Goal: Task Accomplishment & Management: Use online tool/utility

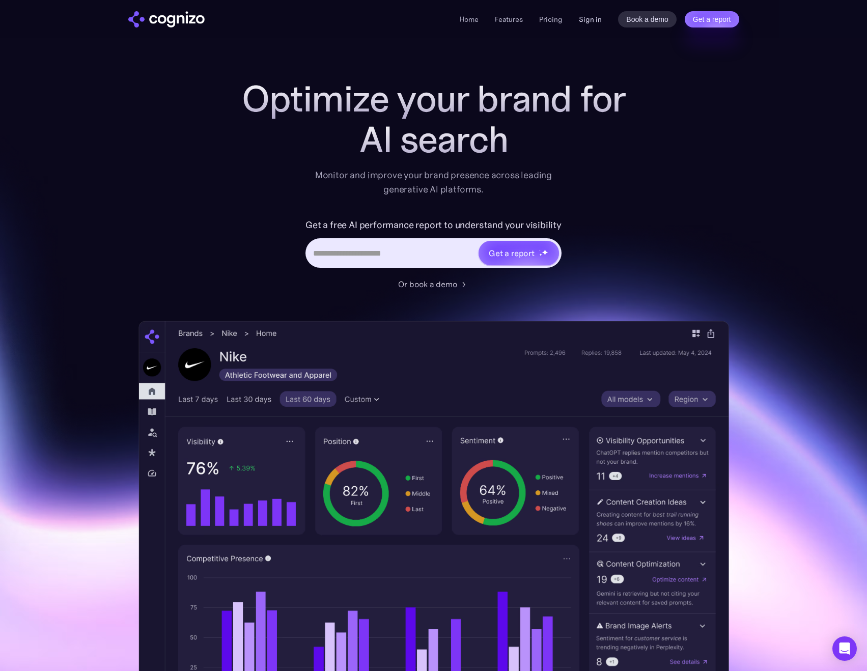
click at [591, 18] on link "Sign in" at bounding box center [590, 19] width 23 height 12
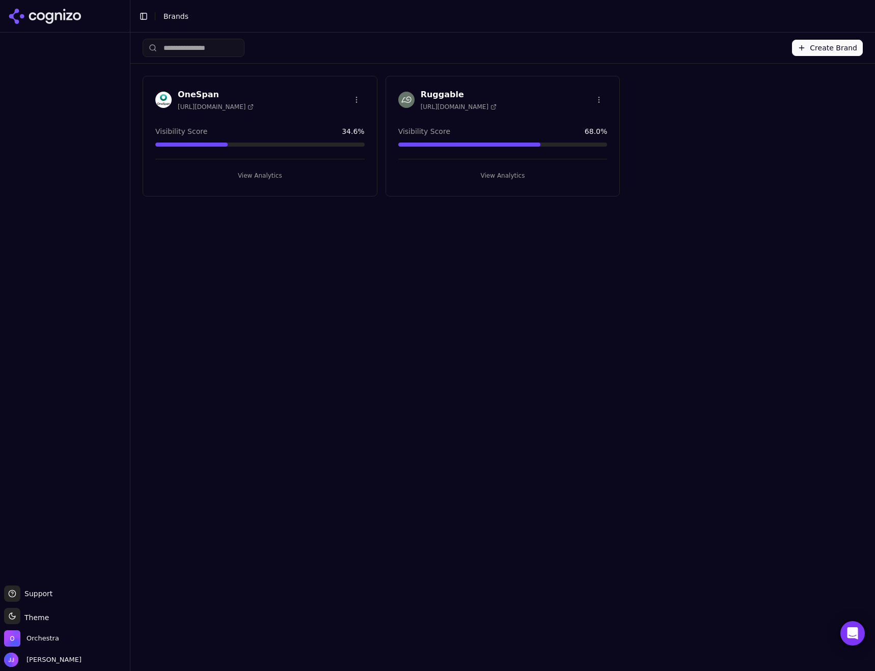
click at [252, 174] on button "View Analytics" at bounding box center [259, 176] width 209 height 16
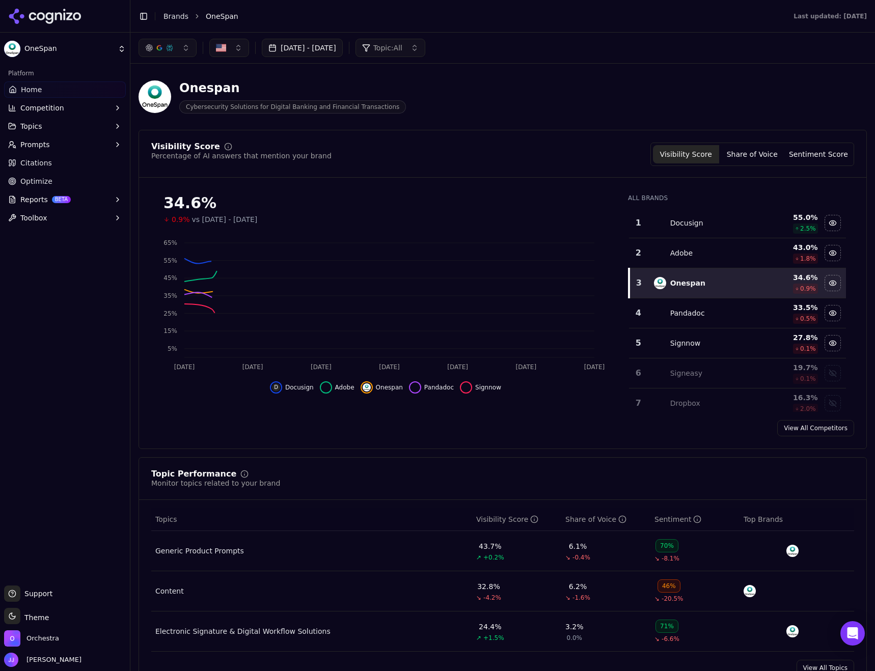
click at [26, 159] on span "Citations" at bounding box center [36, 163] width 32 height 10
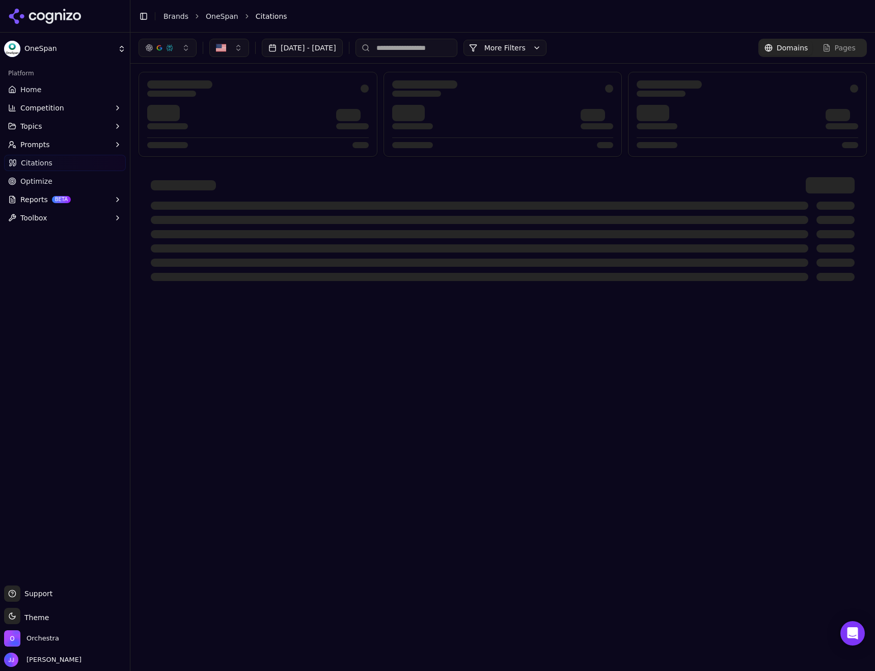
click at [841, 48] on span "Pages" at bounding box center [845, 48] width 21 height 10
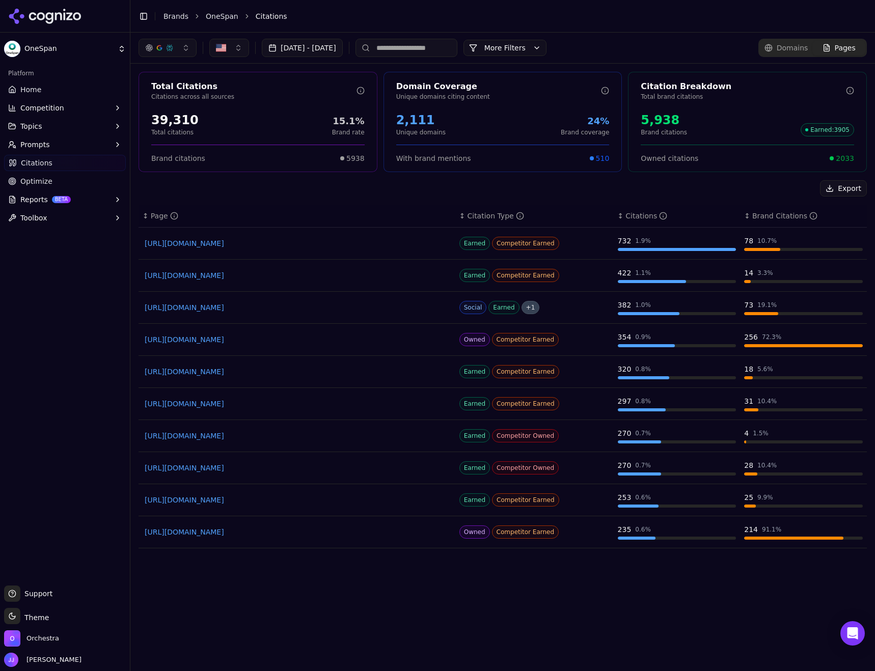
click at [837, 191] on button "Export" at bounding box center [843, 188] width 47 height 16
click at [166, 13] on link "Brands" at bounding box center [175, 16] width 25 height 8
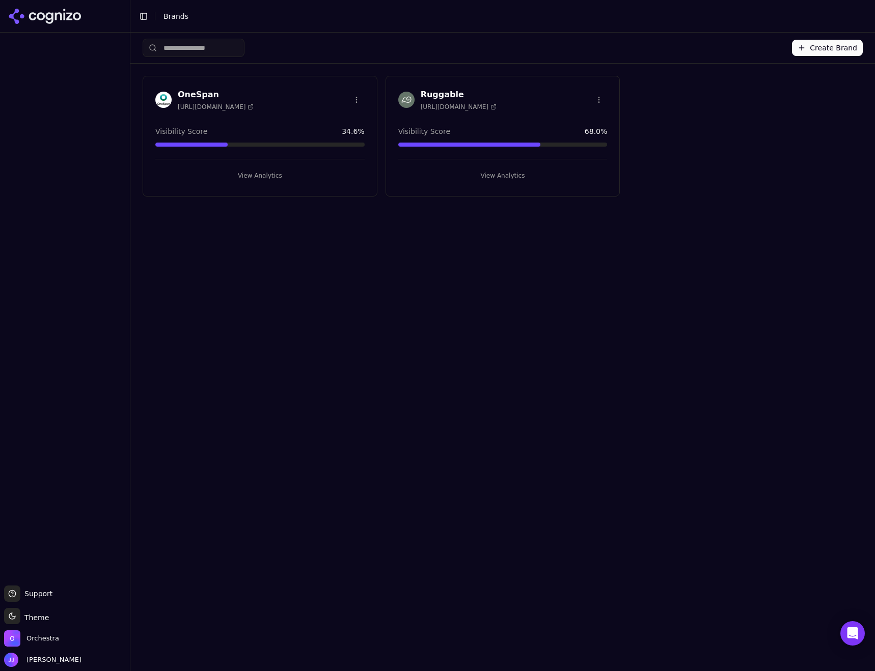
click at [508, 112] on div "Ruggable [URL][DOMAIN_NAME] Visibility Score 68.0 % View Analytics" at bounding box center [503, 136] width 235 height 121
click at [516, 172] on button "View Analytics" at bounding box center [502, 176] width 209 height 16
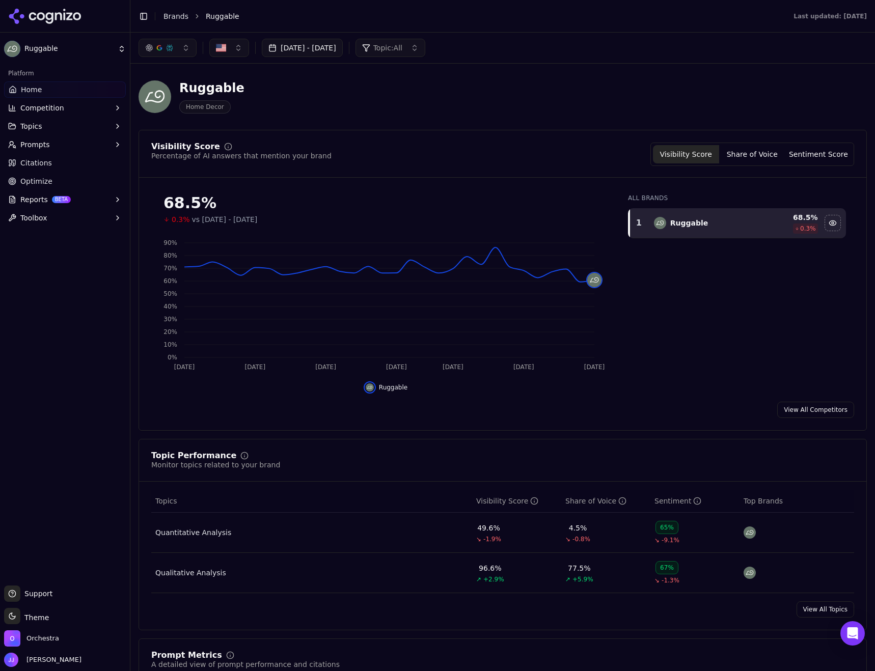
click at [26, 166] on span "Citations" at bounding box center [36, 163] width 32 height 10
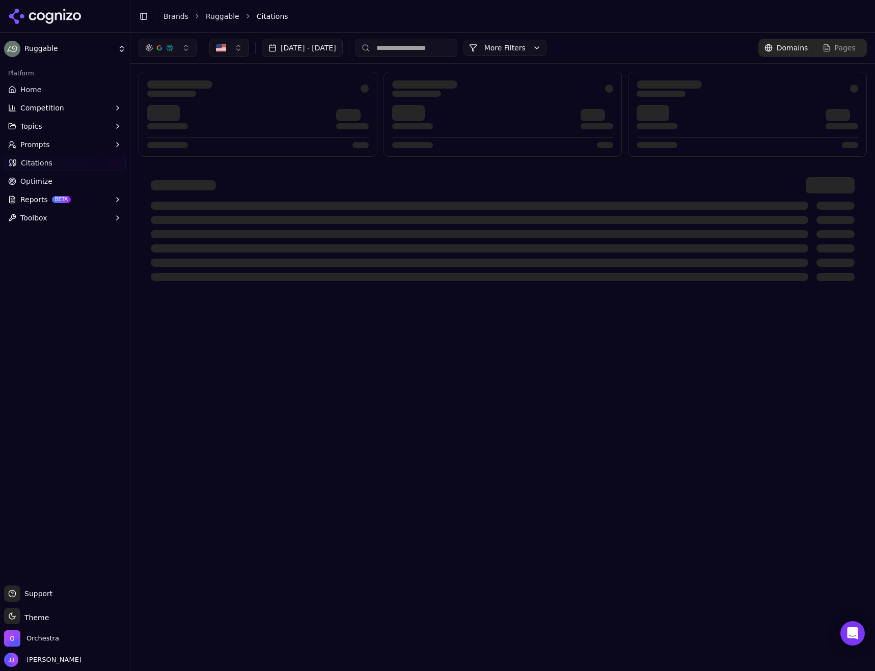
click at [843, 45] on span "Pages" at bounding box center [845, 48] width 21 height 10
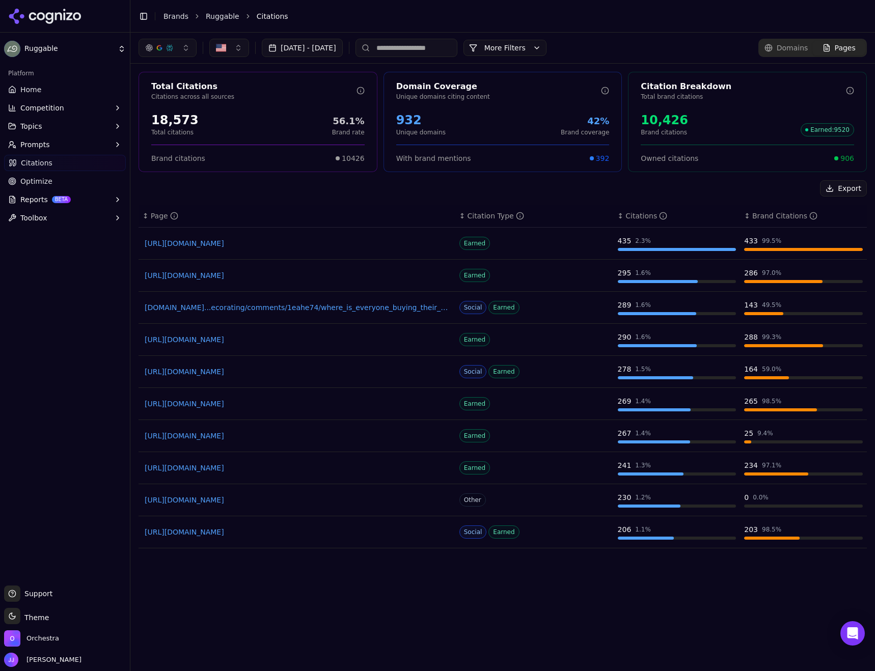
click at [845, 187] on button "Export" at bounding box center [843, 188] width 47 height 16
